Goal: Task Accomplishment & Management: Complete application form

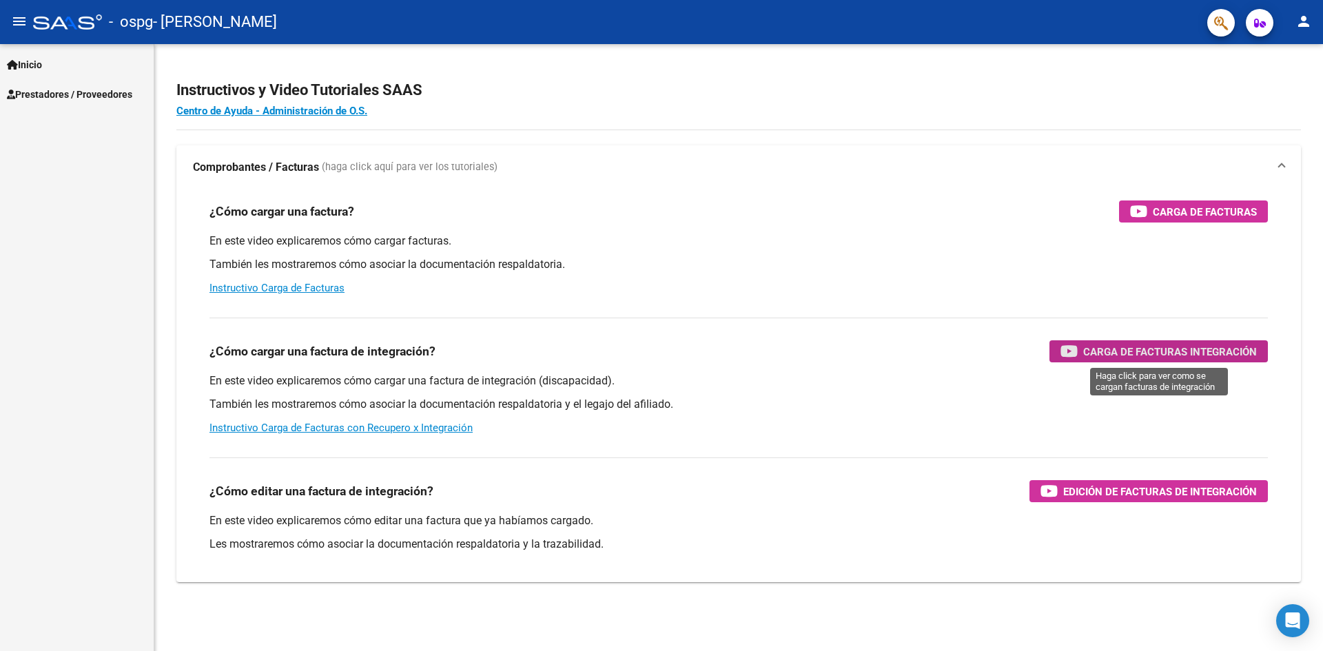
click at [1177, 347] on span "Carga de Facturas Integración" at bounding box center [1170, 351] width 174 height 17
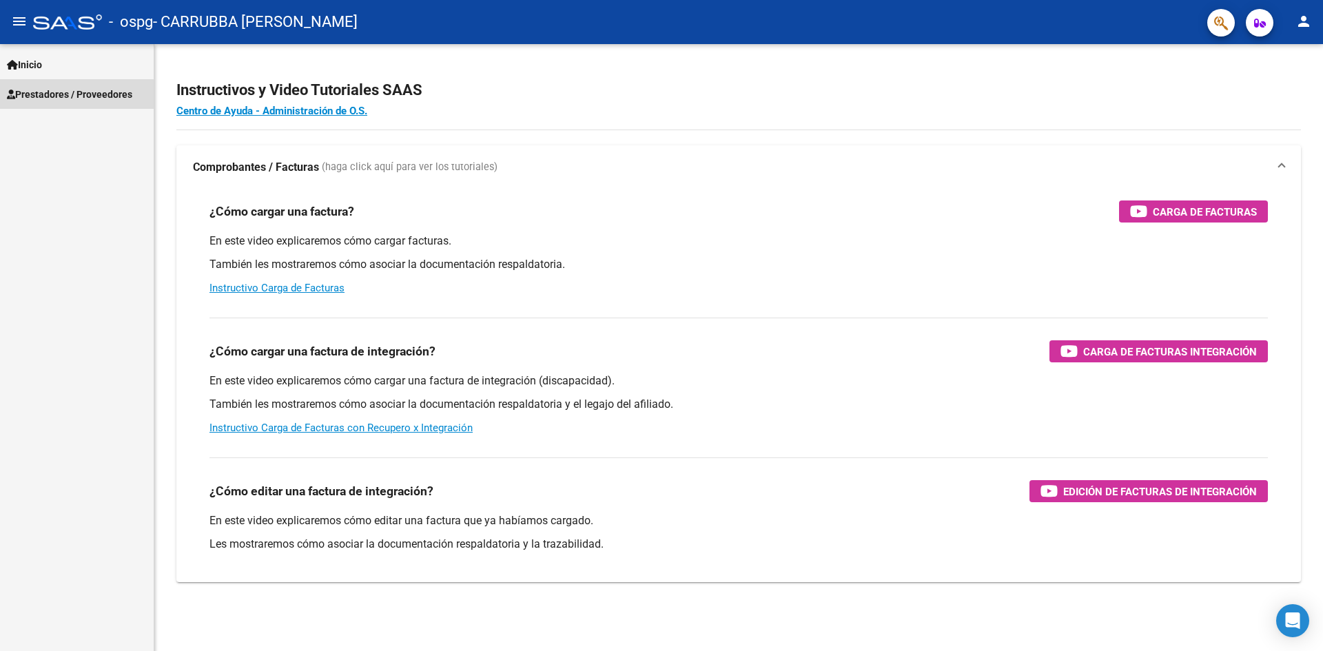
click at [39, 97] on span "Prestadores / Proveedores" at bounding box center [69, 94] width 125 height 15
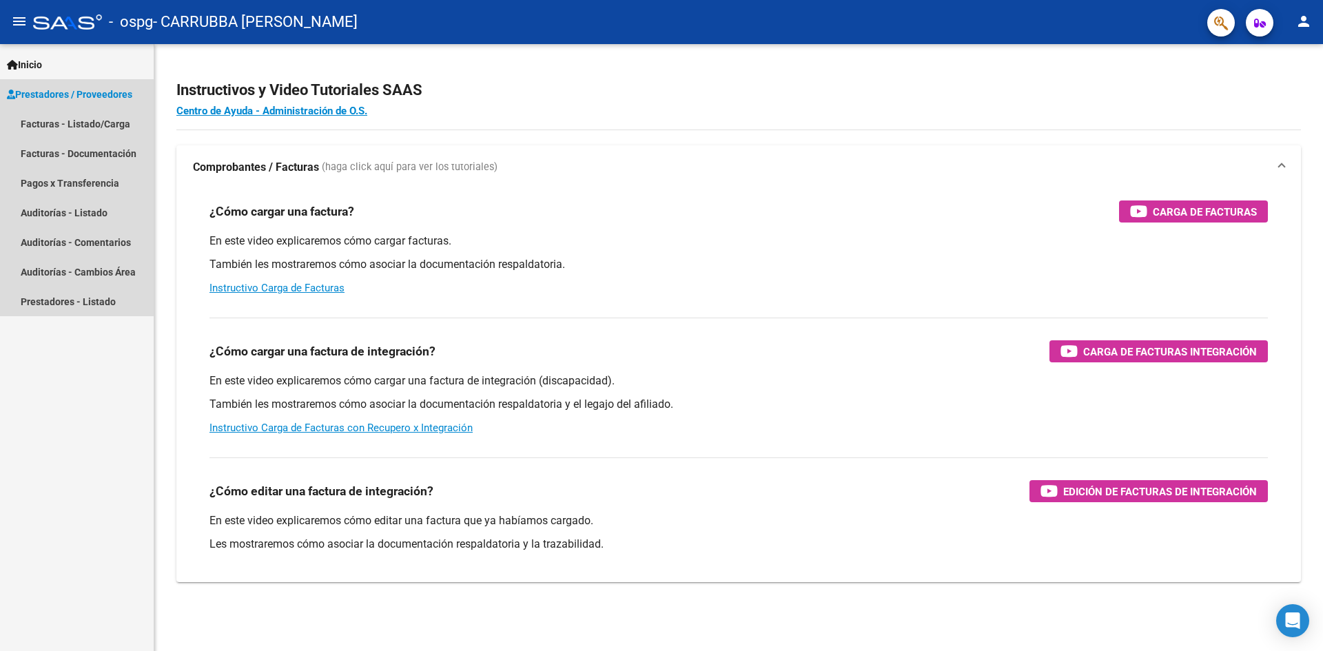
click at [101, 94] on span "Prestadores / Proveedores" at bounding box center [69, 94] width 125 height 15
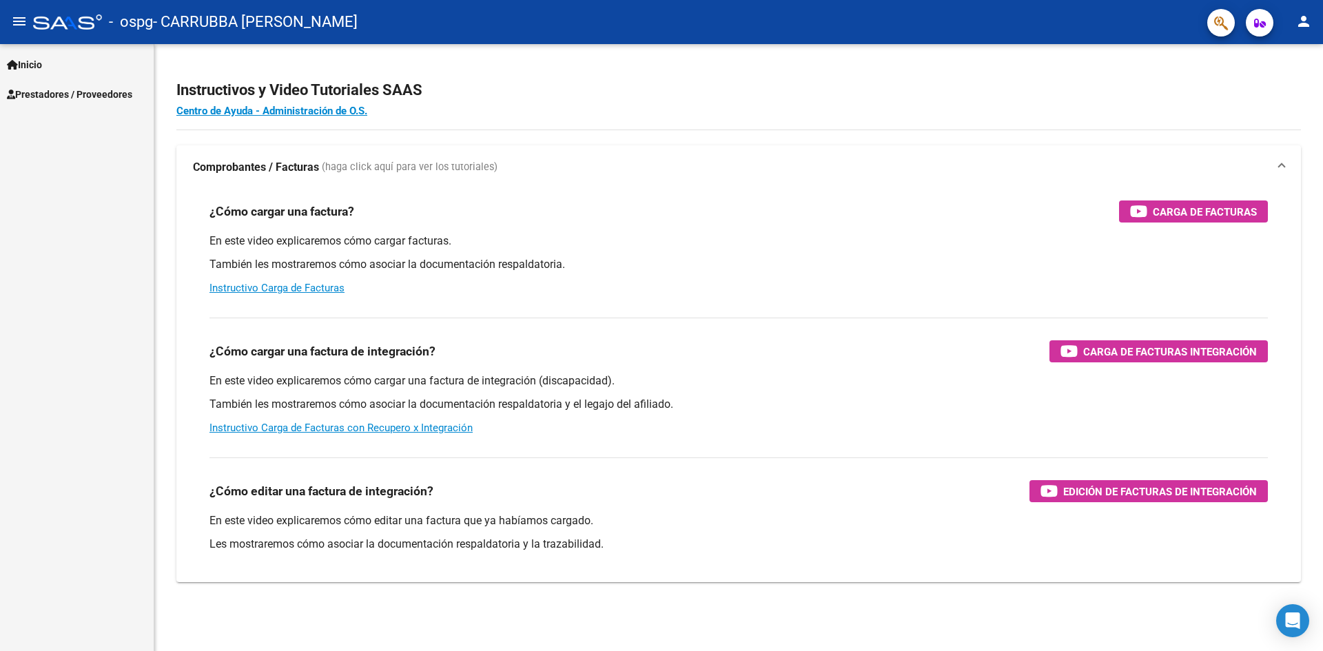
click at [41, 94] on span "Prestadores / Proveedores" at bounding box center [69, 94] width 125 height 15
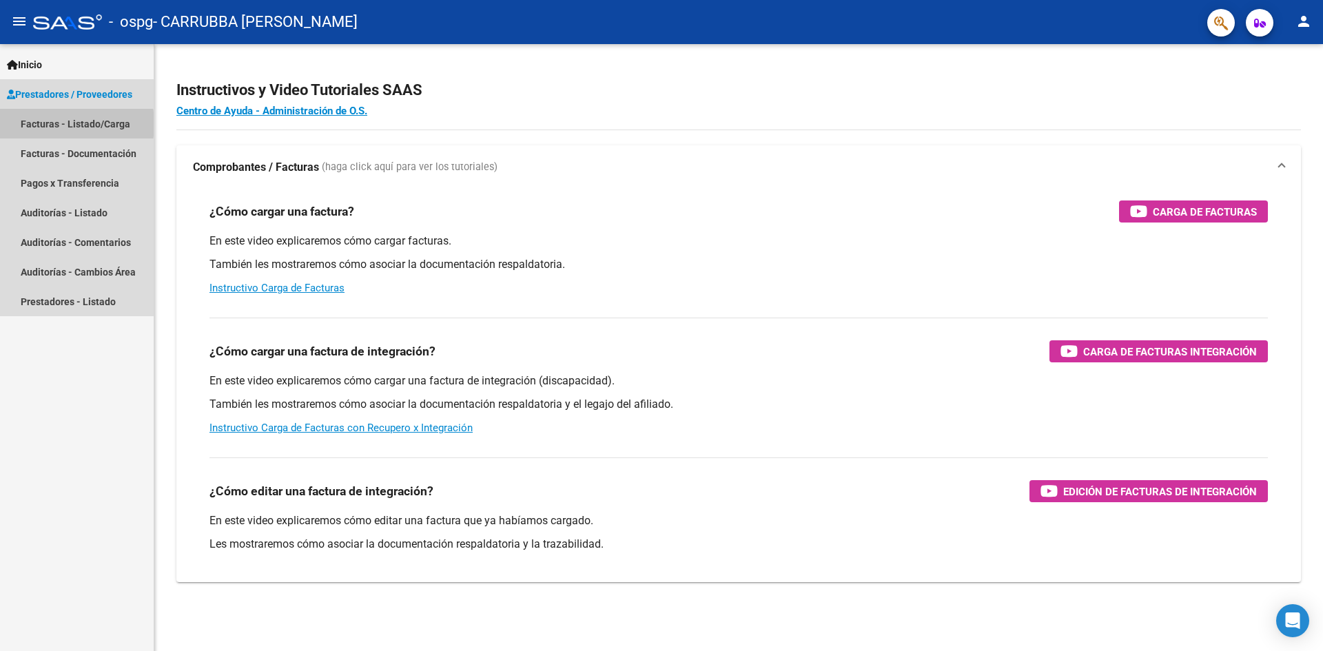
click at [39, 125] on link "Facturas - Listado/Carga" at bounding box center [77, 124] width 154 height 30
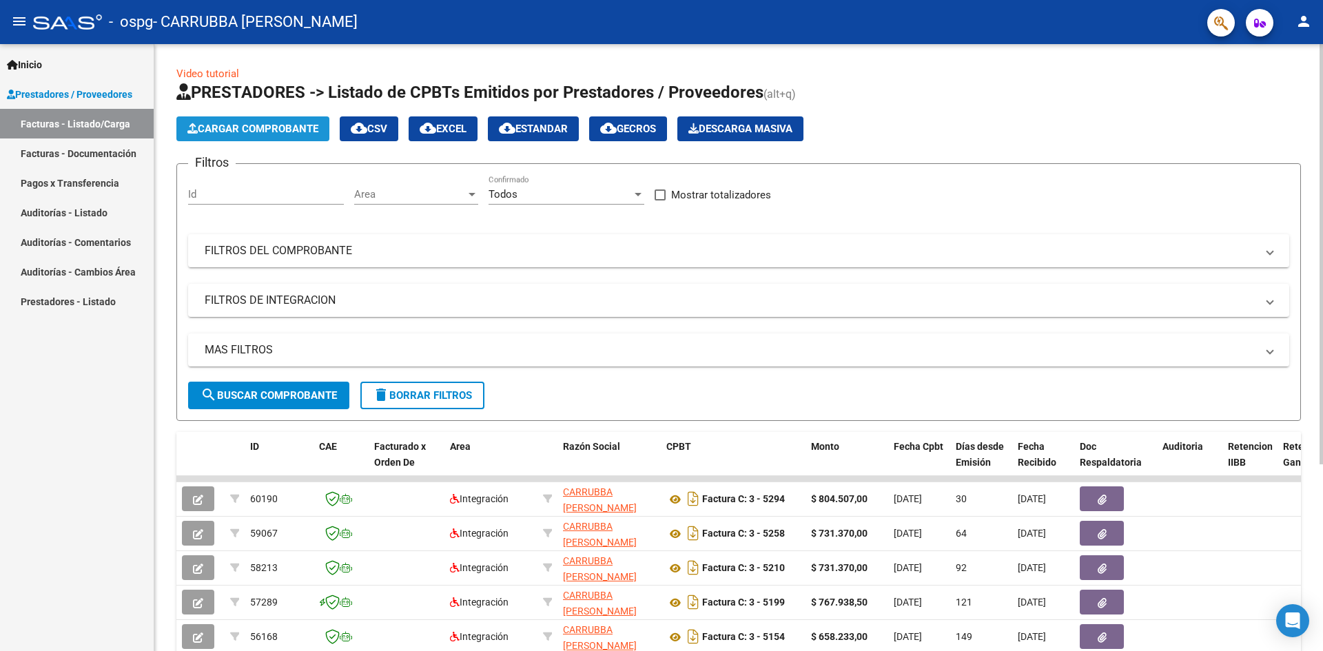
click at [295, 125] on span "Cargar Comprobante" at bounding box center [252, 129] width 131 height 12
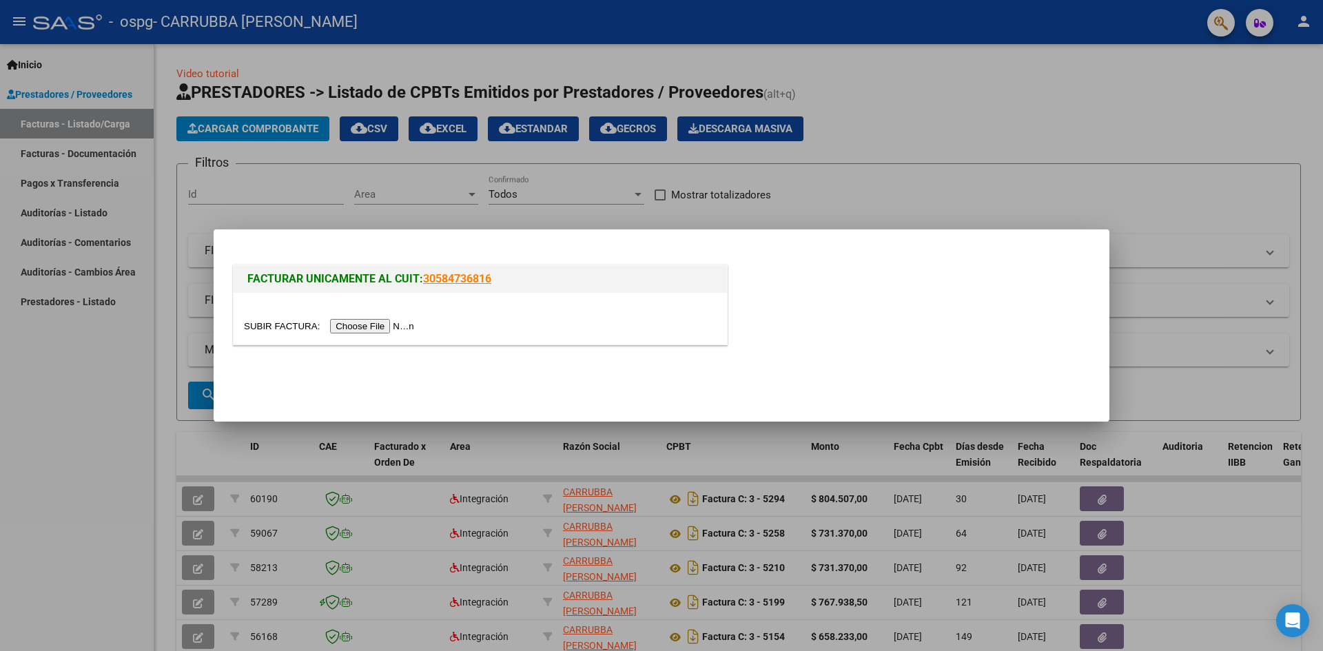
click at [361, 329] on input "file" at bounding box center [331, 326] width 174 height 14
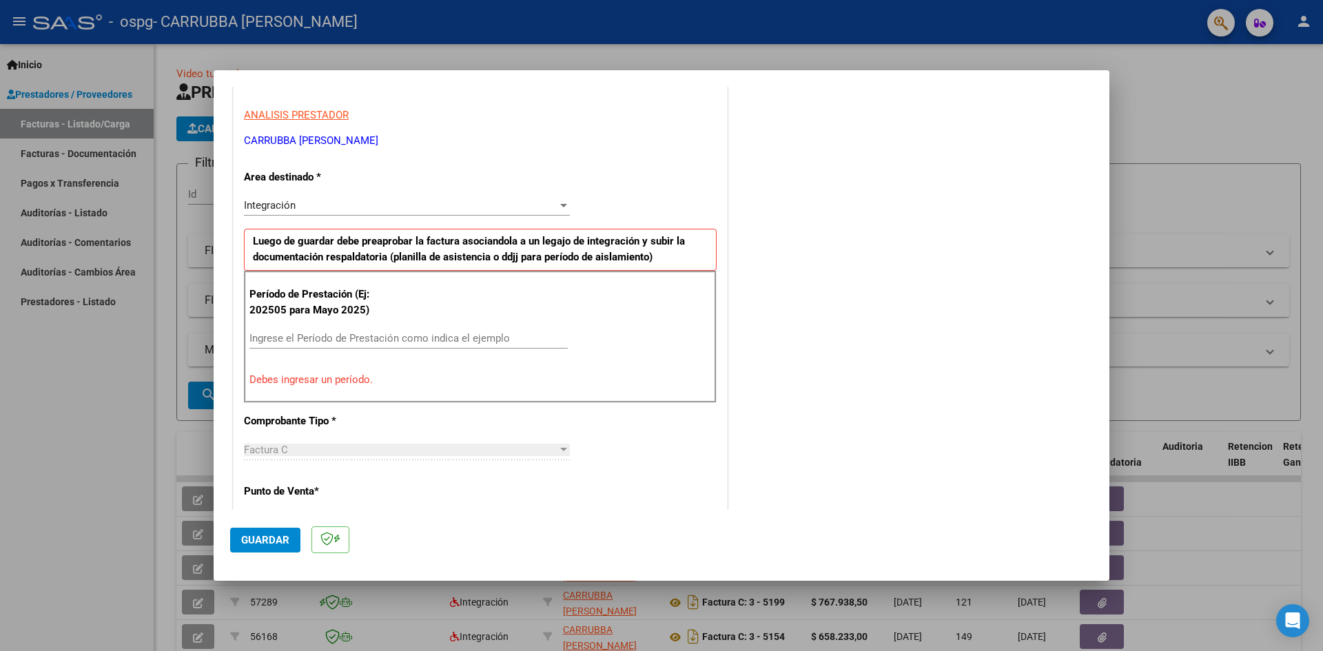
scroll to position [311, 0]
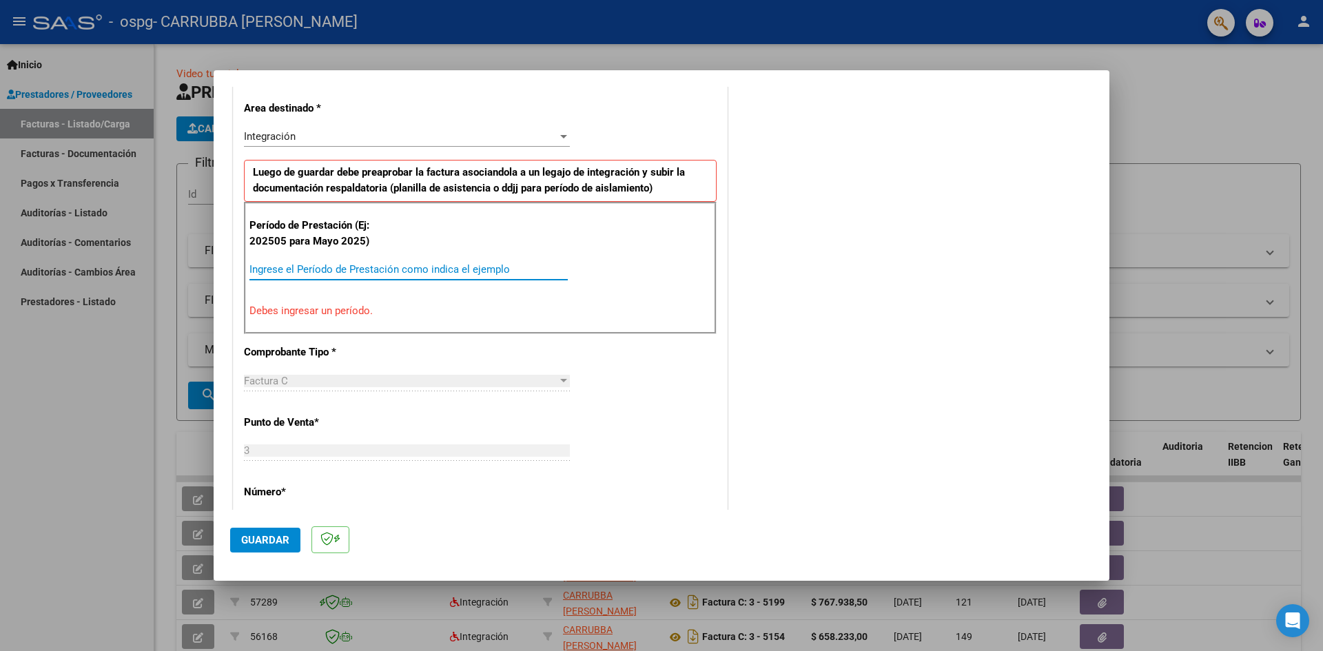
click at [295, 265] on input "Ingrese el Período de Prestación como indica el ejemplo" at bounding box center [408, 269] width 318 height 12
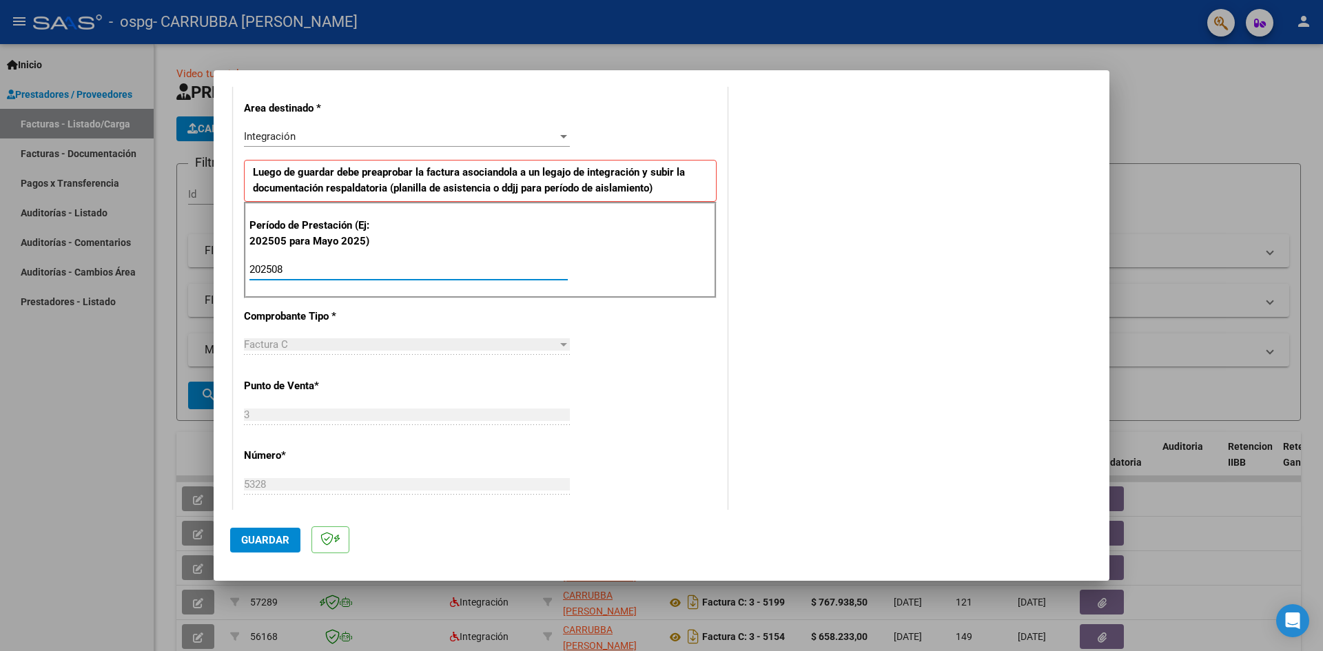
type input "202508"
click at [553, 342] on div "Factura C" at bounding box center [401, 344] width 314 height 12
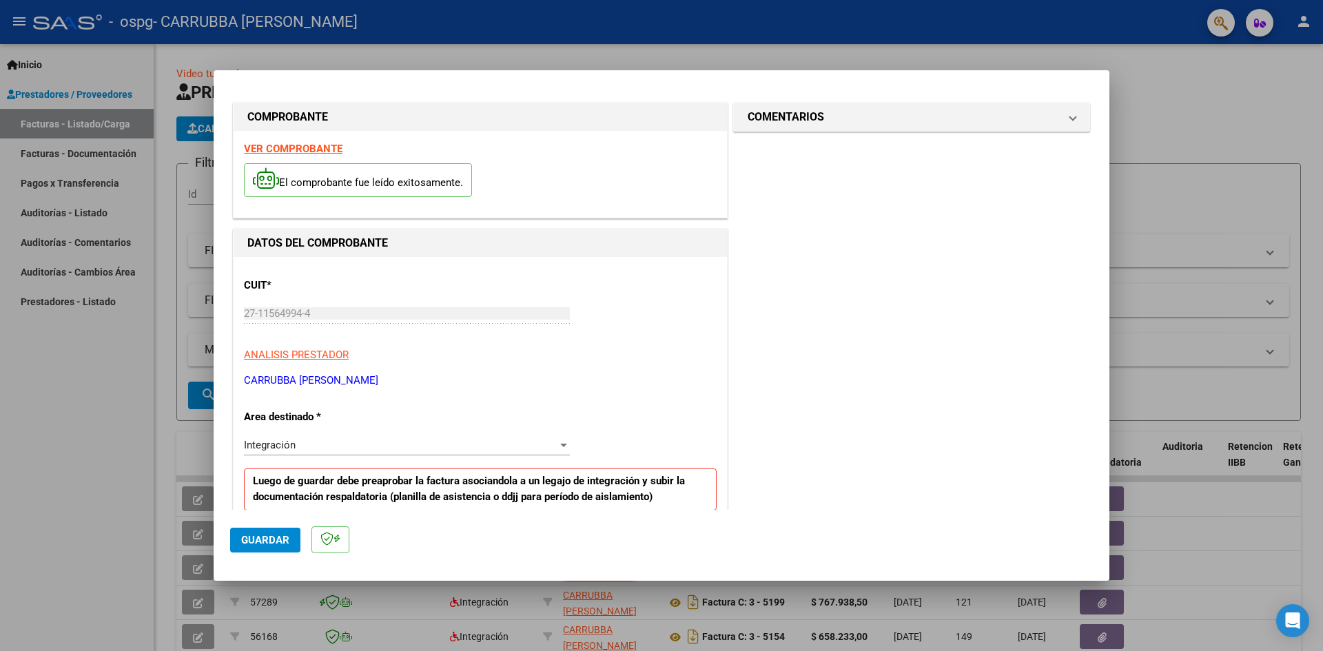
scroll to position [0, 0]
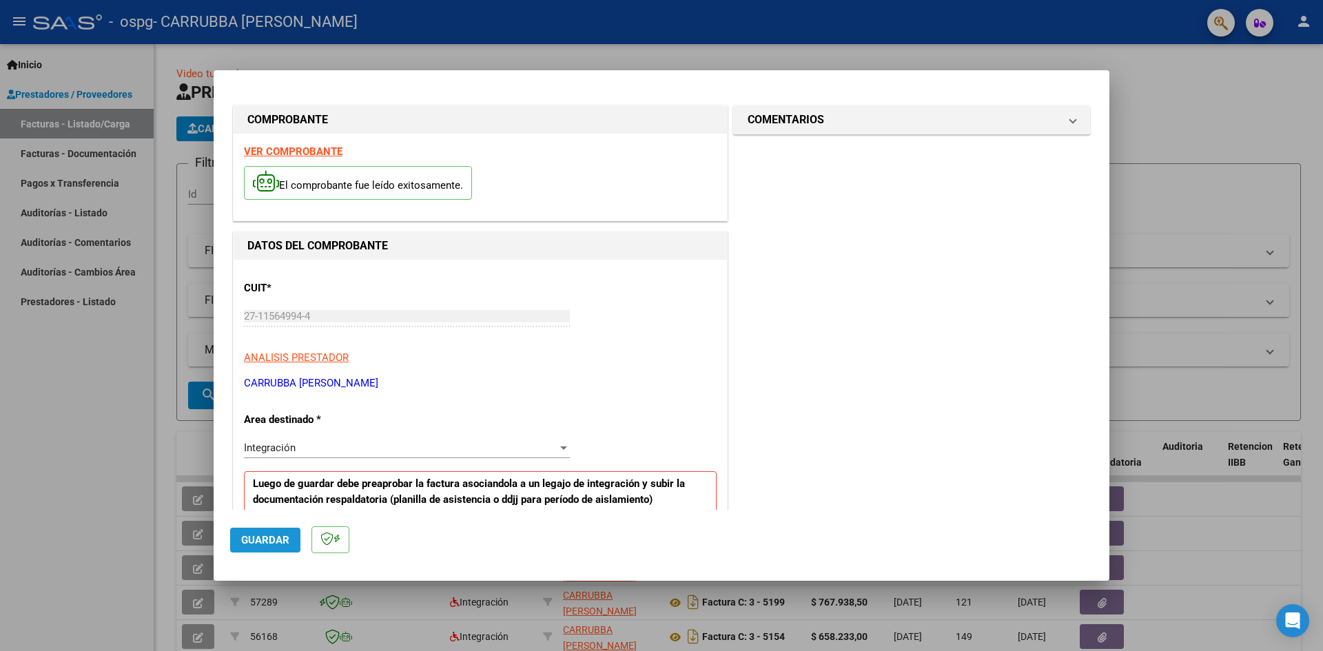
click at [270, 536] on span "Guardar" at bounding box center [265, 540] width 48 height 12
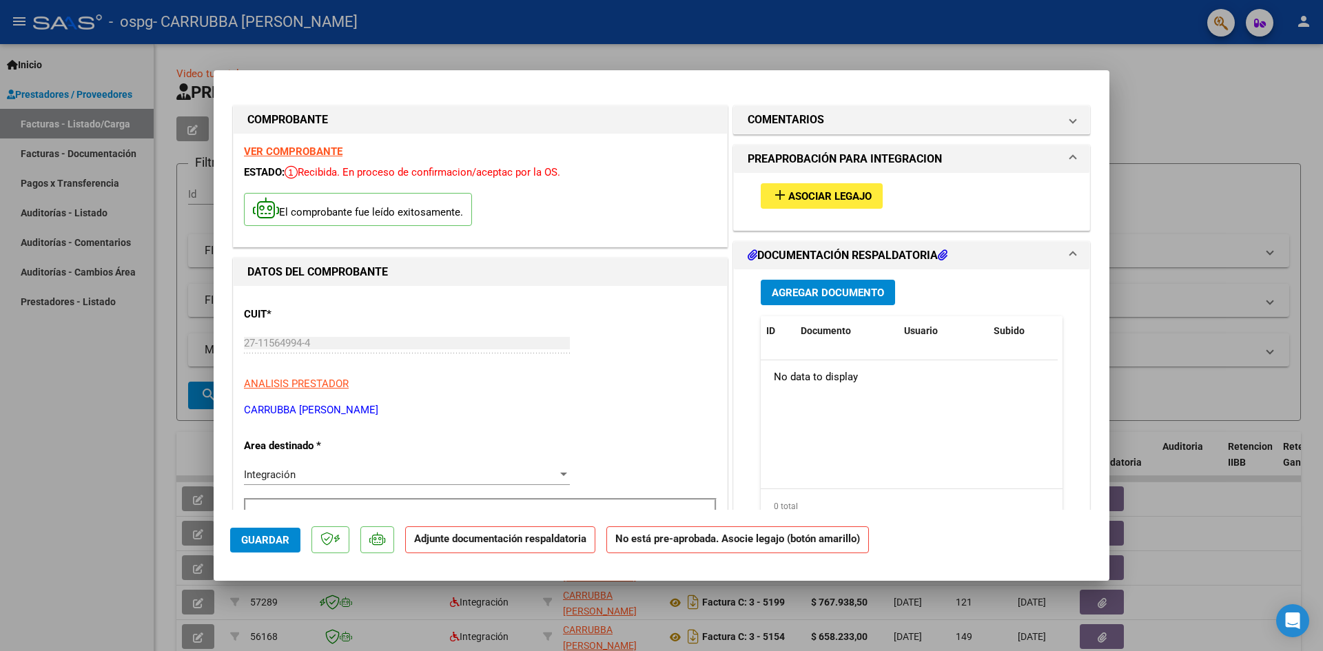
click at [838, 290] on span "Agregar Documento" at bounding box center [828, 293] width 112 height 12
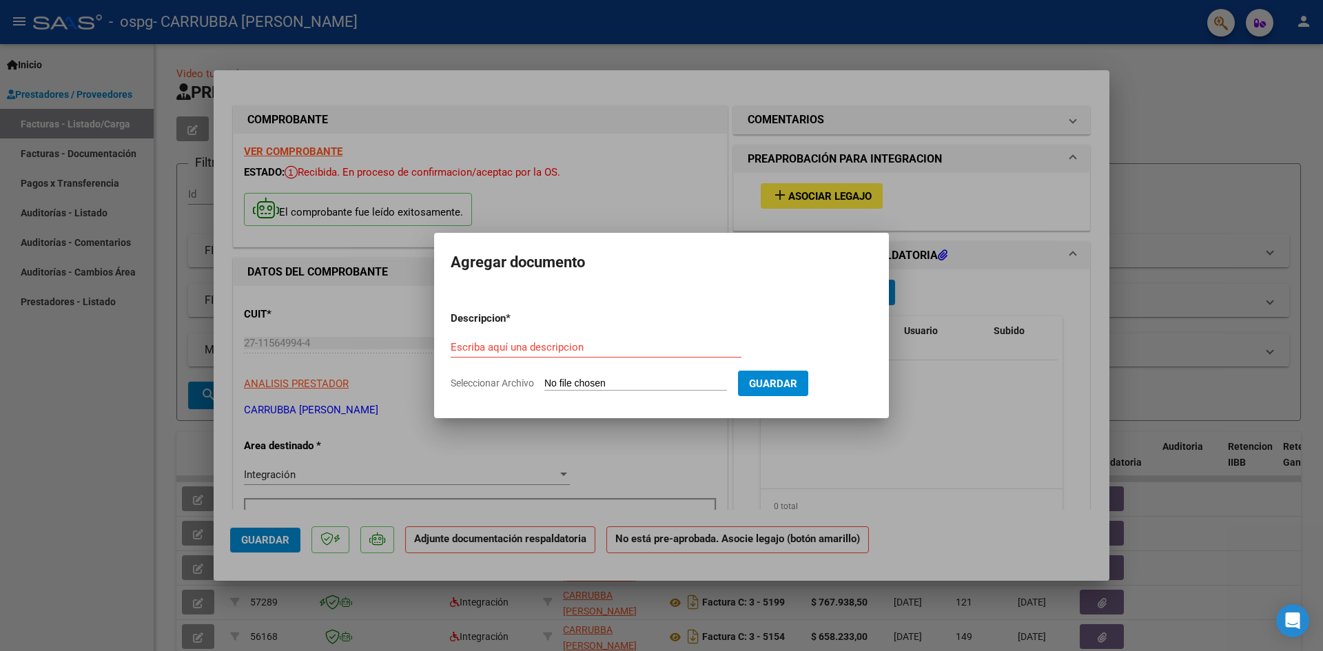
click at [599, 385] on input "Seleccionar Archivo" at bounding box center [635, 384] width 183 height 13
type input "C:\fakepath\img20250909_11075470.pdf"
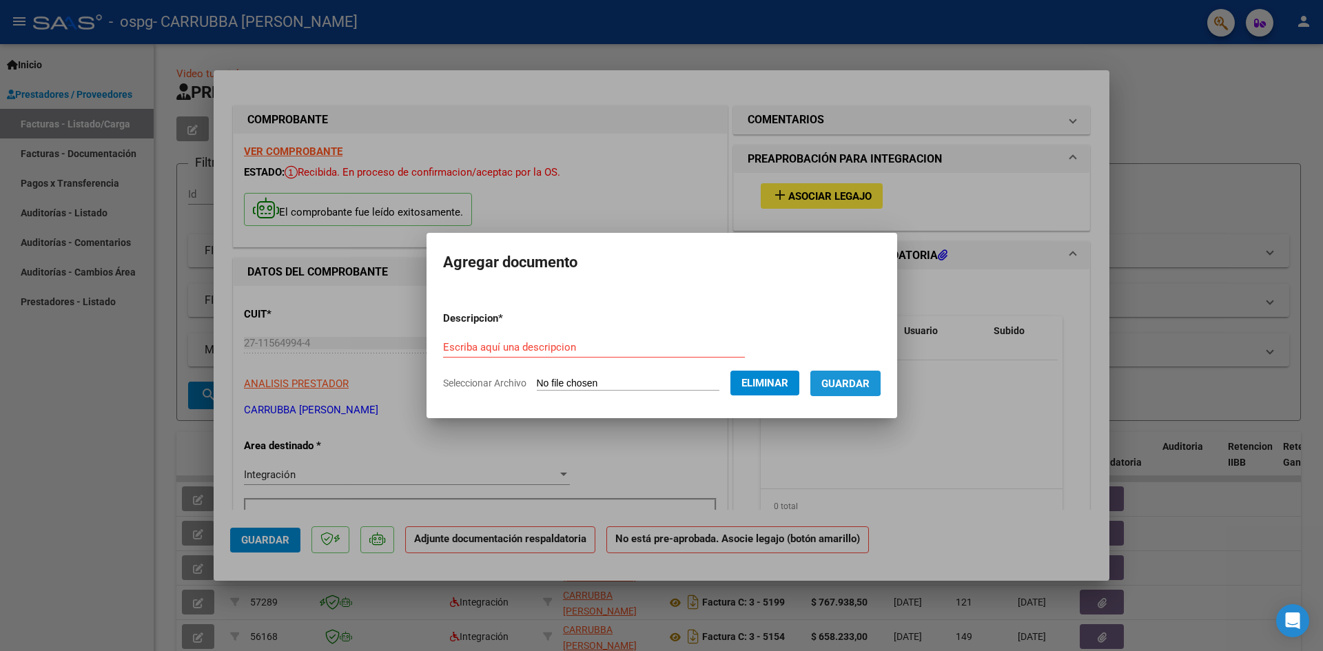
click at [841, 380] on span "Guardar" at bounding box center [845, 384] width 48 height 12
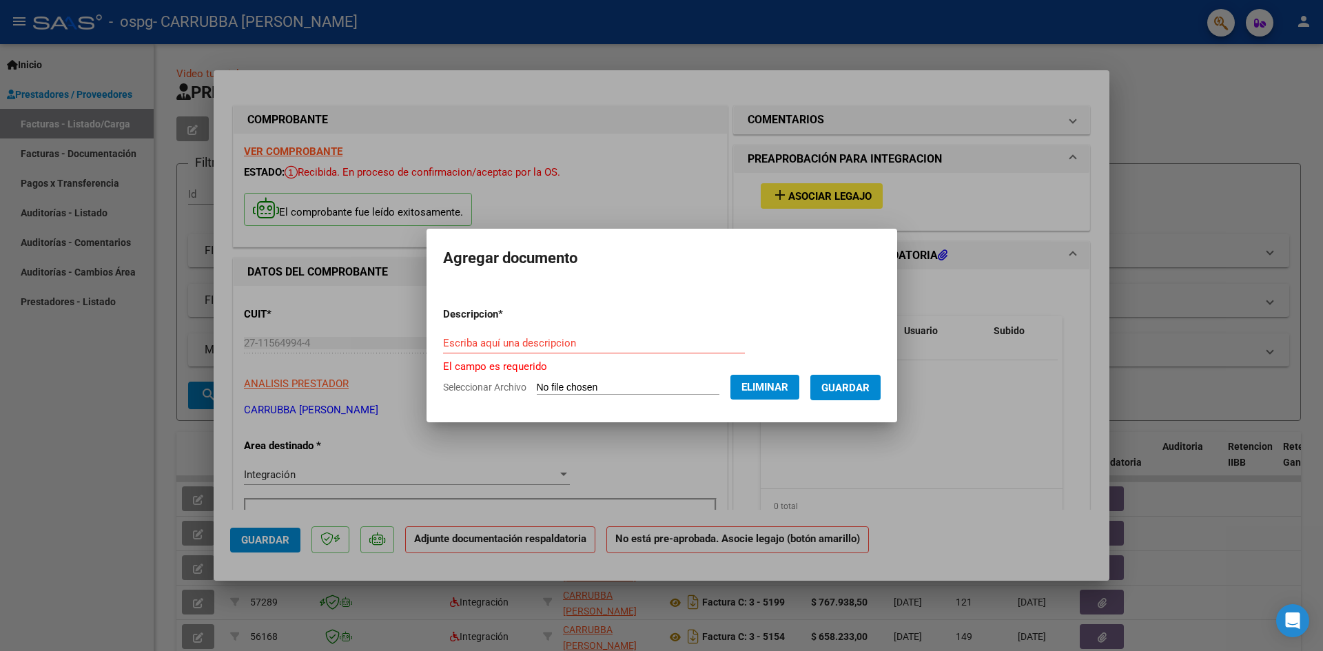
click at [452, 347] on input "Escriba aquí una descripcion" at bounding box center [594, 343] width 302 height 12
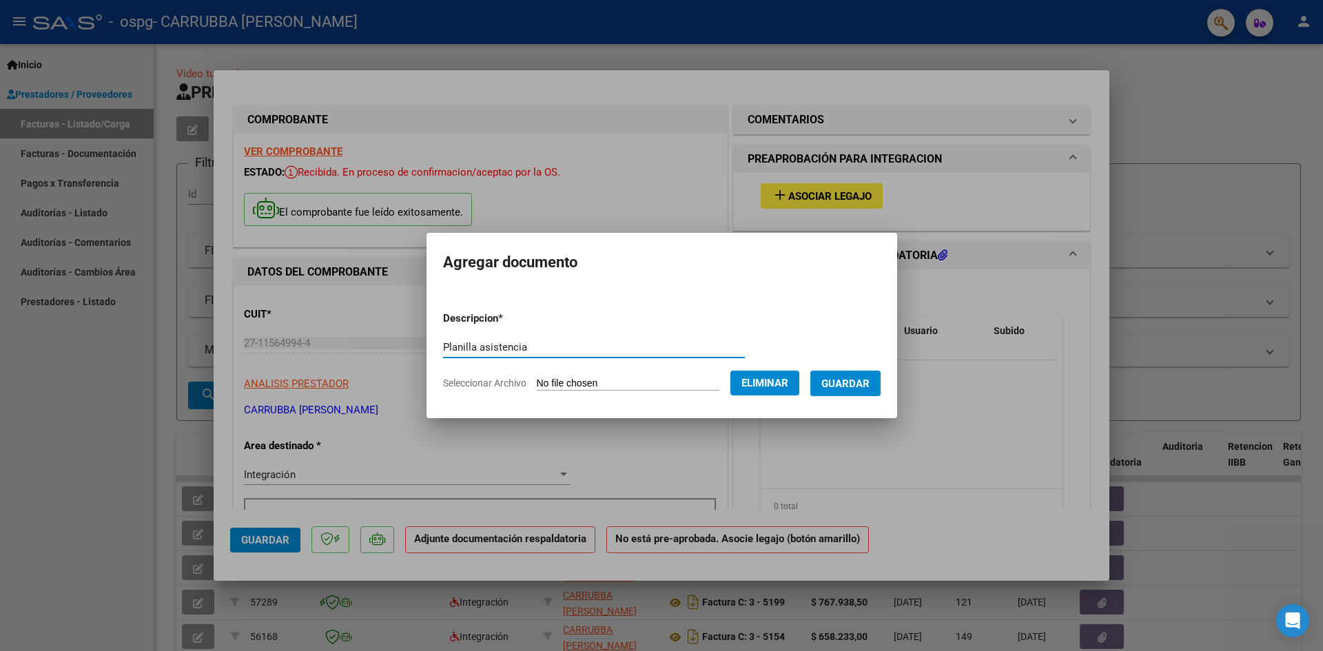
type input "Planilla asistencia"
click at [853, 387] on span "Guardar" at bounding box center [845, 384] width 48 height 12
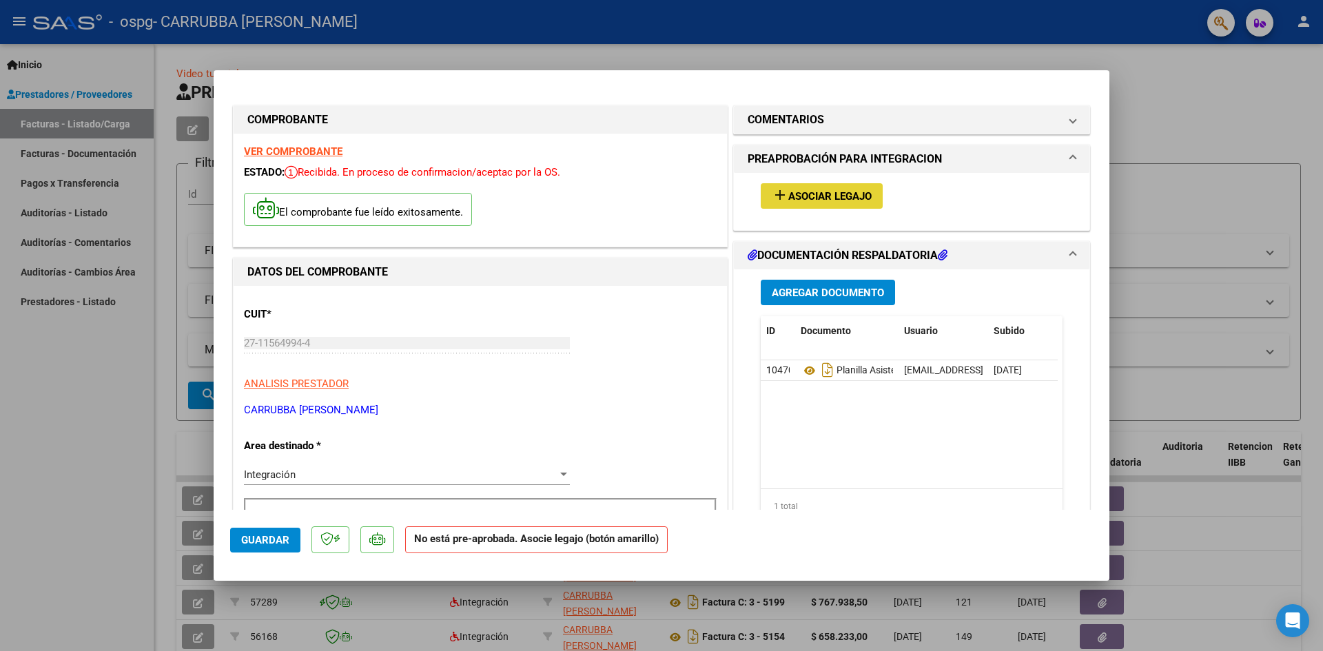
click at [837, 196] on span "Asociar Legajo" at bounding box center [829, 196] width 83 height 12
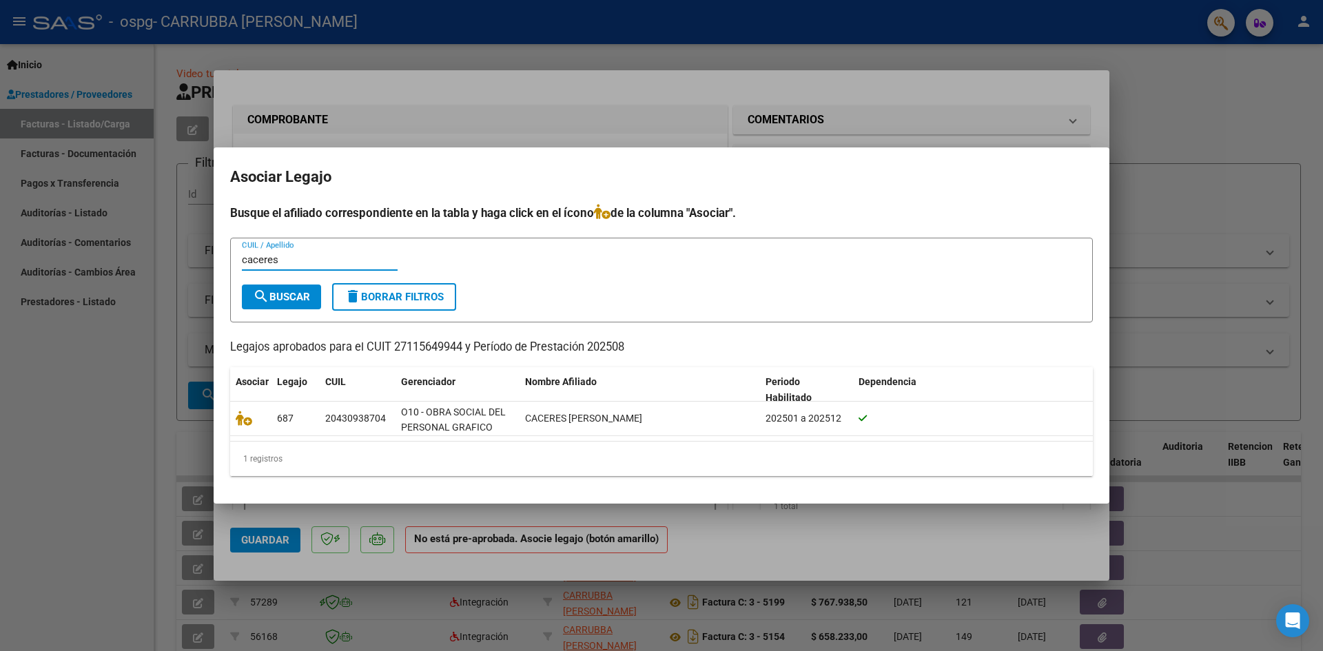
type input "caceres"
click at [283, 300] on span "search Buscar" at bounding box center [281, 297] width 57 height 12
click at [268, 292] on mat-icon "search" at bounding box center [261, 296] width 17 height 17
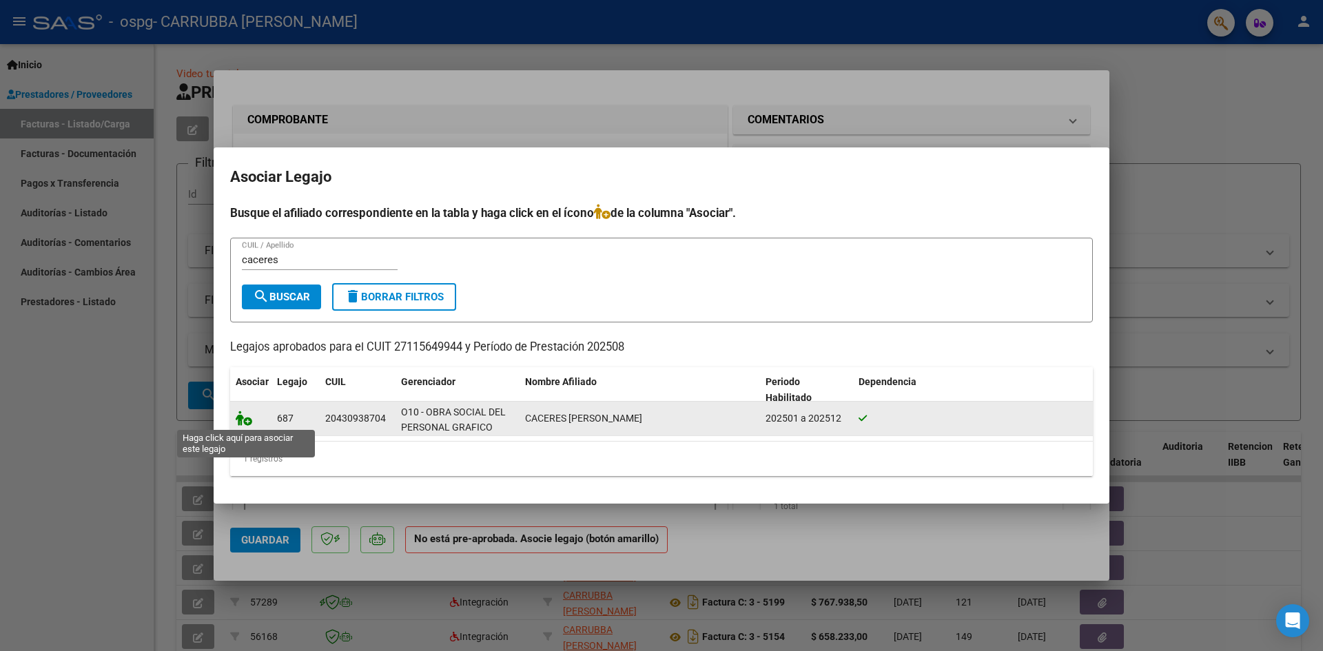
click at [243, 416] on icon at bounding box center [244, 418] width 17 height 15
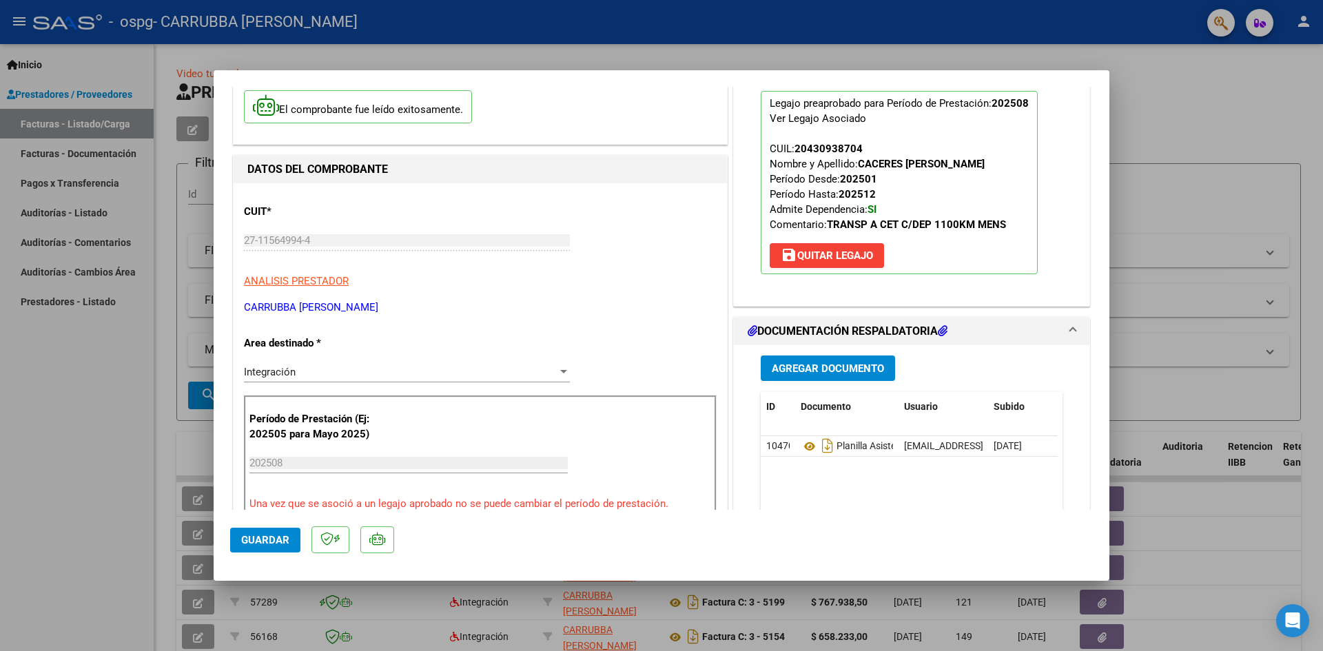
scroll to position [207, 0]
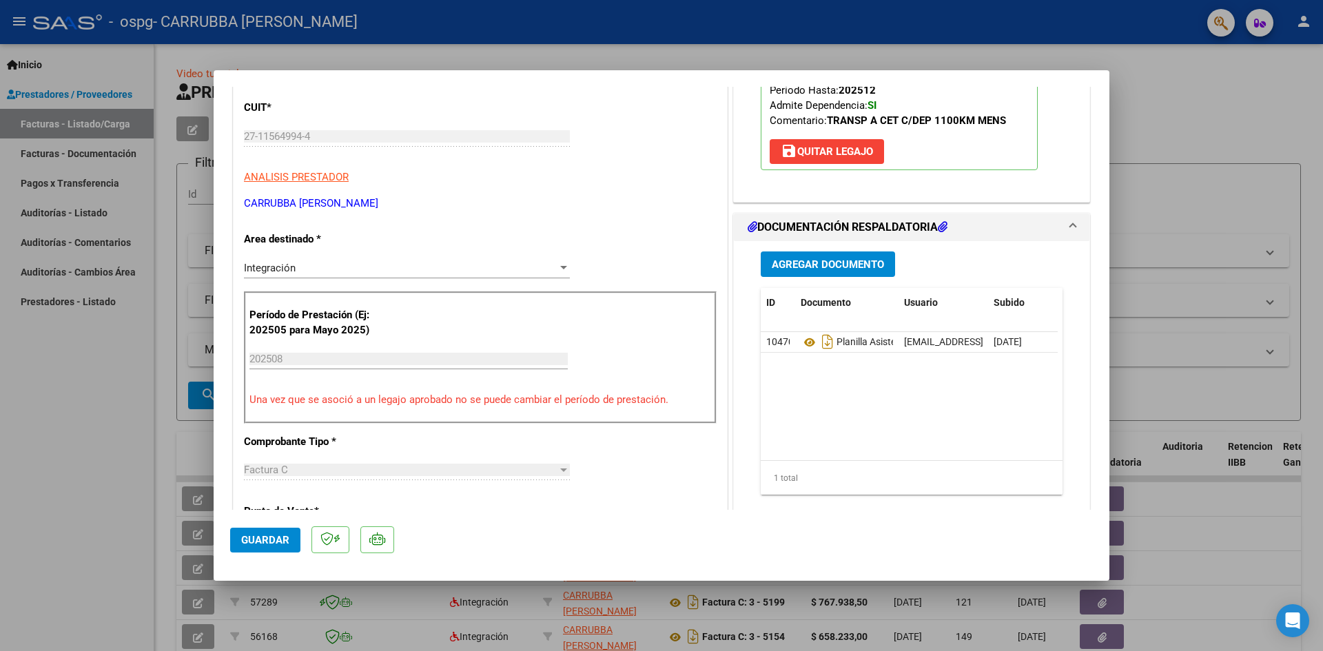
click at [880, 221] on h1 "DOCUMENTACIÓN RESPALDATORIA" at bounding box center [848, 227] width 200 height 17
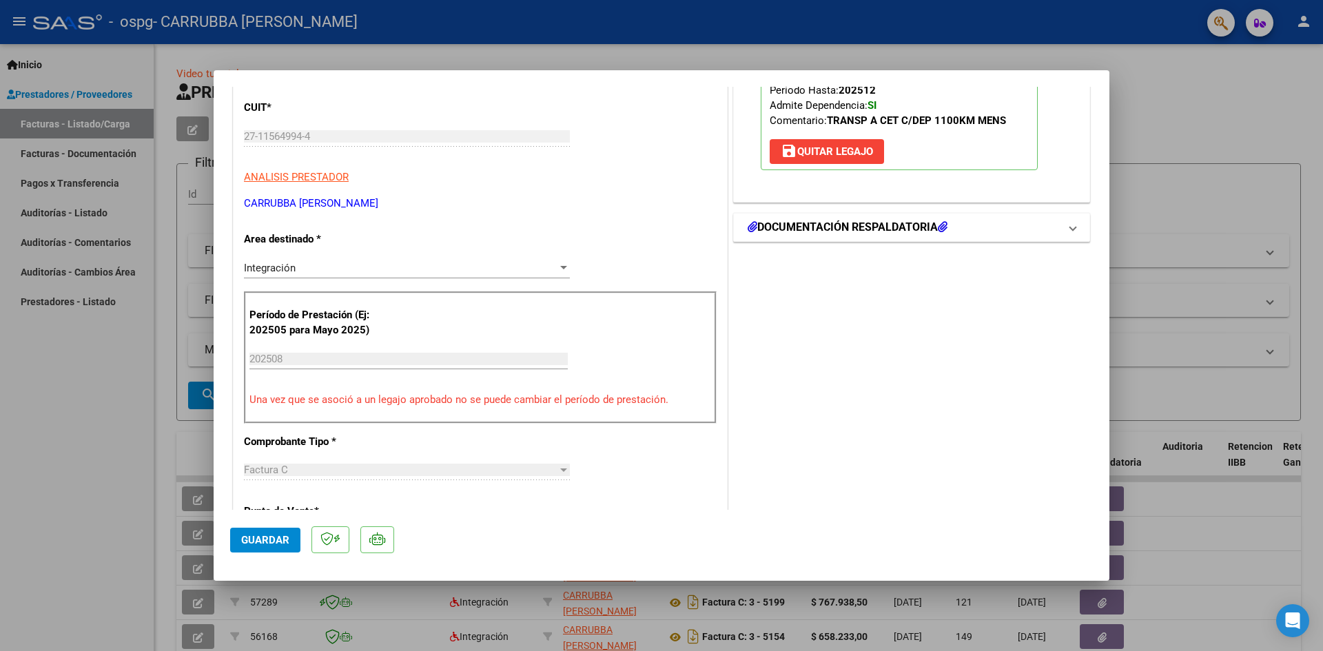
click at [880, 221] on h1 "DOCUMENTACIÓN RESPALDATORIA" at bounding box center [848, 227] width 200 height 17
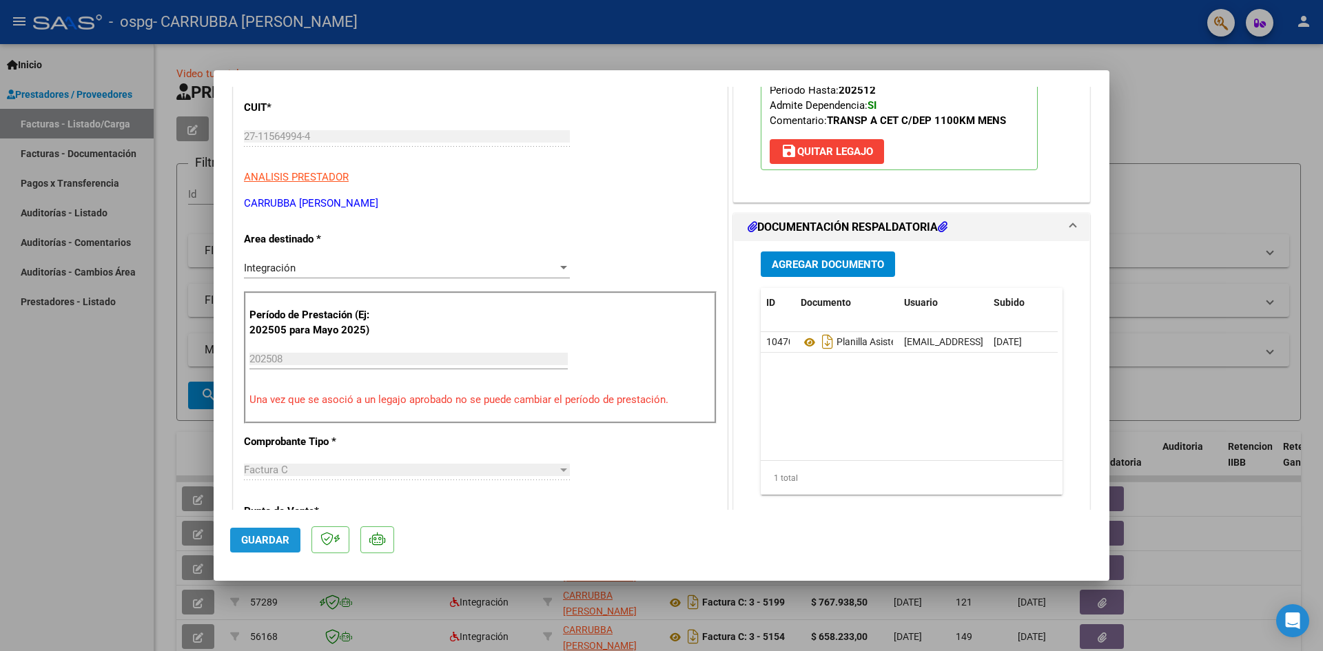
click at [265, 542] on span "Guardar" at bounding box center [265, 540] width 48 height 12
click at [267, 542] on span "Guardar" at bounding box center [265, 540] width 48 height 12
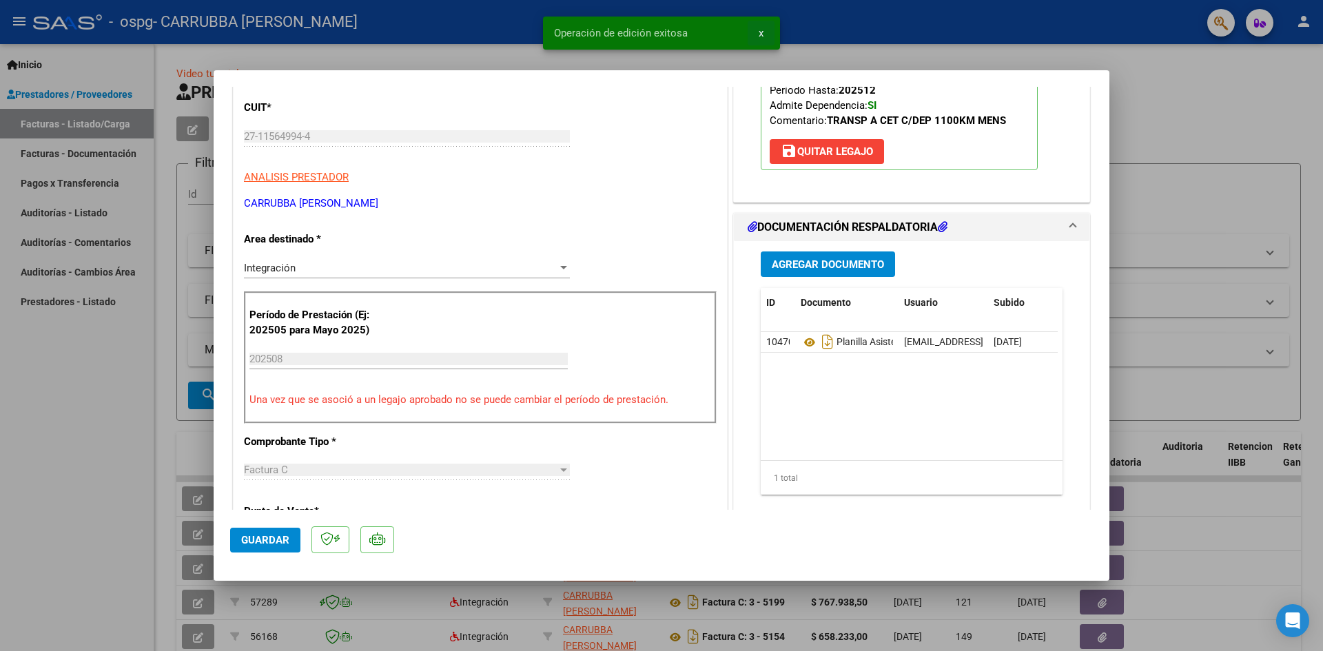
click at [763, 32] on span "x" at bounding box center [761, 33] width 5 height 12
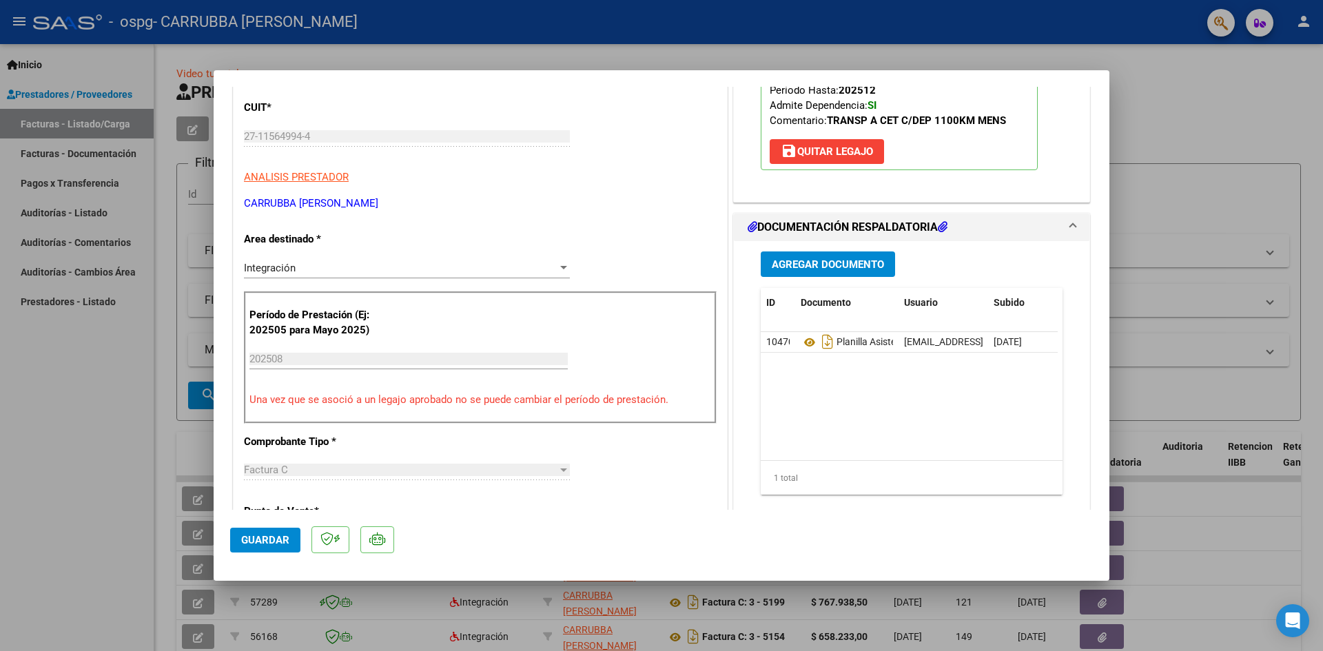
click at [1147, 101] on div at bounding box center [661, 325] width 1323 height 651
type input "$ 0,00"
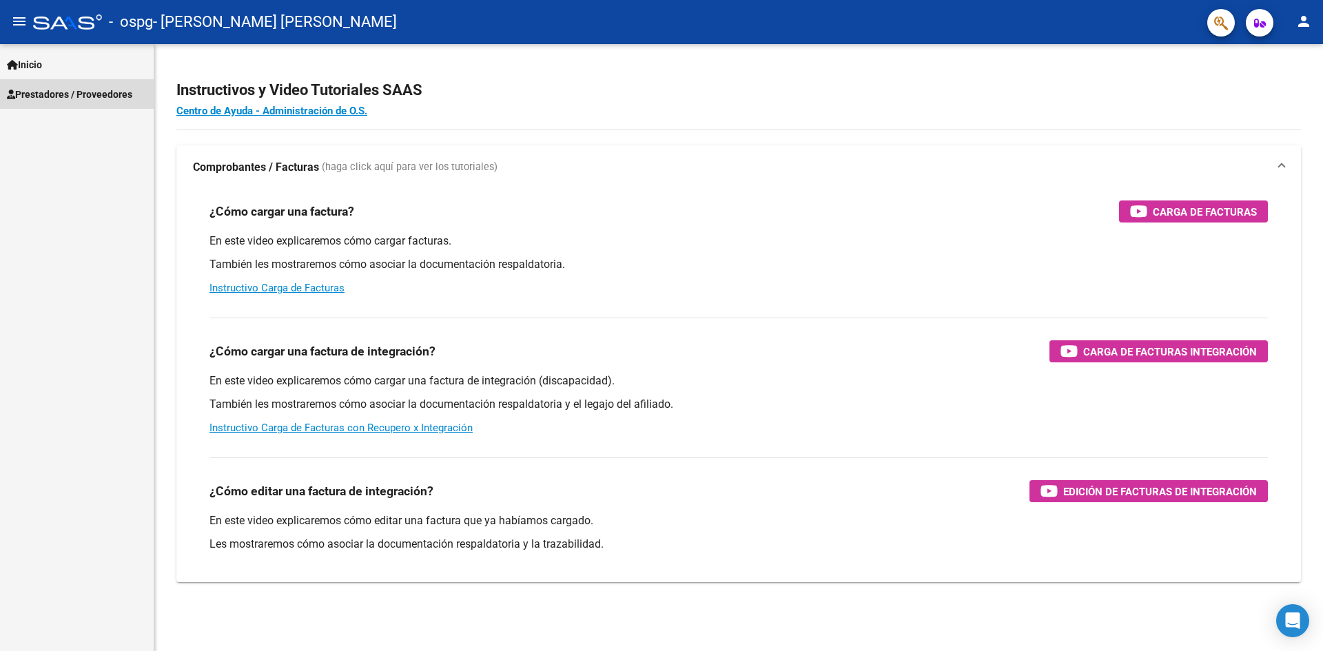
click at [41, 92] on span "Prestadores / Proveedores" at bounding box center [69, 94] width 125 height 15
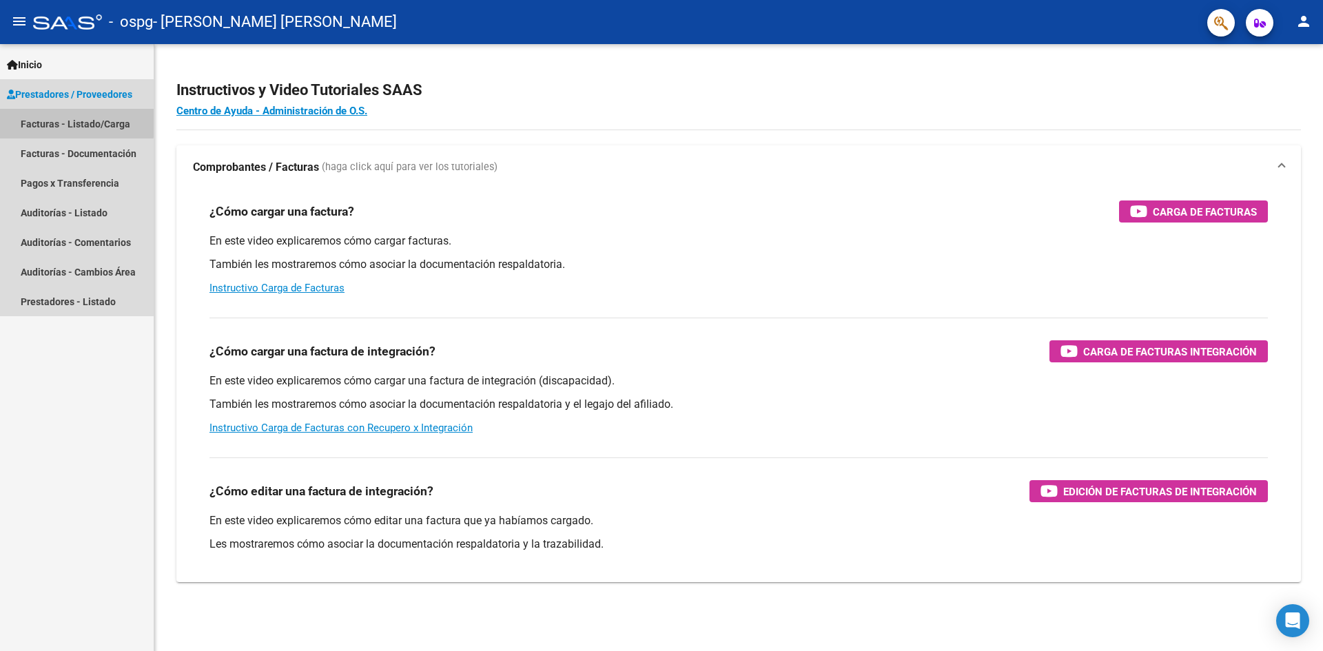
click at [50, 121] on link "Facturas - Listado/Carga" at bounding box center [77, 124] width 154 height 30
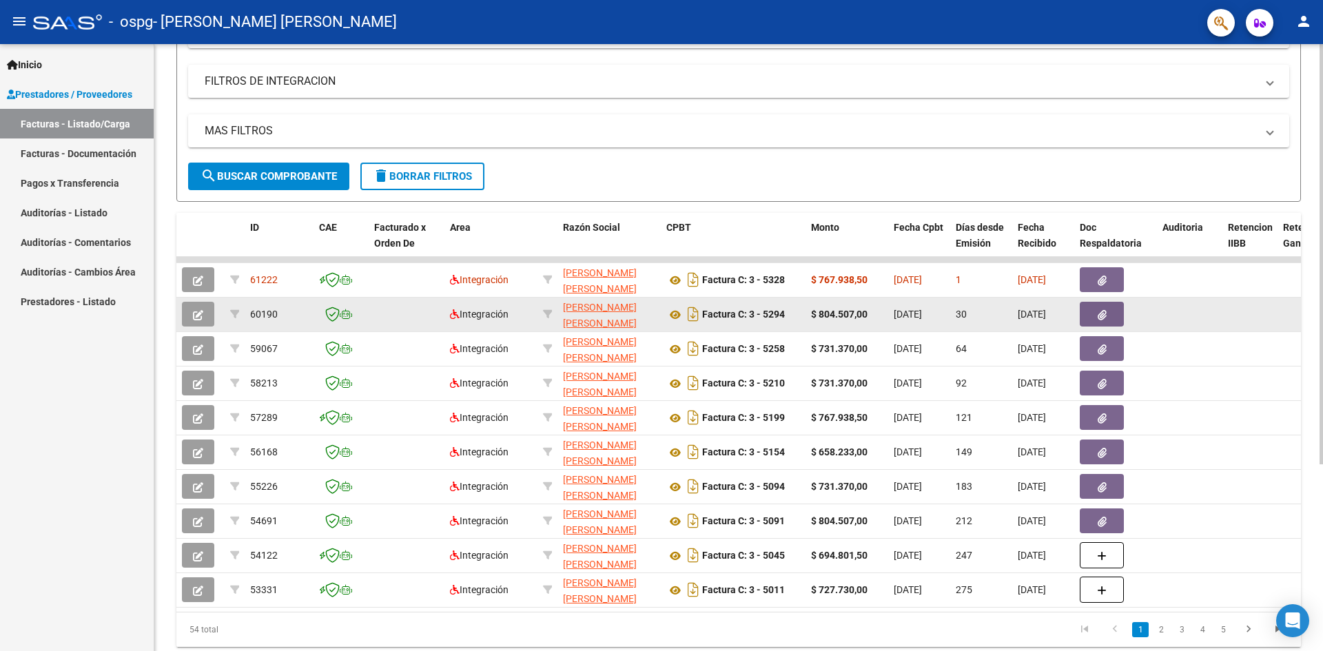
scroll to position [269, 0]
